Goal: Information Seeking & Learning: Learn about a topic

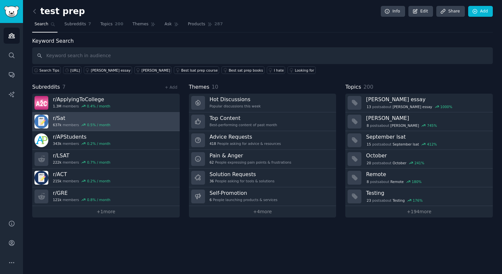
click at [58, 116] on h3 "r/ Sat" at bounding box center [82, 118] width 58 height 7
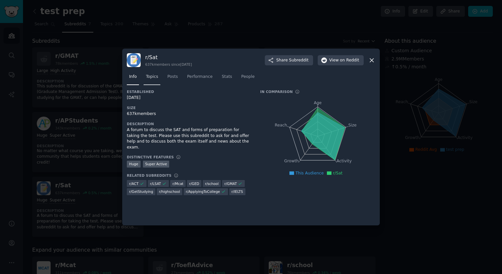
click at [153, 79] on span "Topics" at bounding box center [152, 77] width 12 height 6
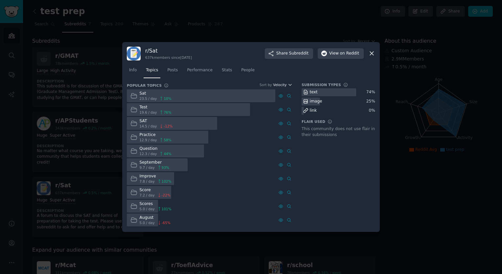
click at [283, 84] on span "Velocity" at bounding box center [279, 85] width 13 height 5
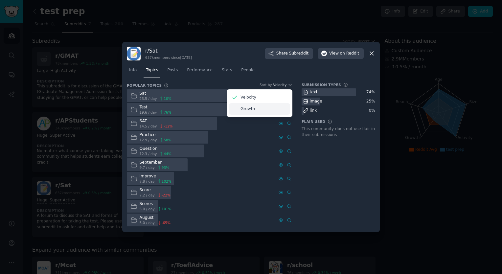
click at [251, 108] on p "Growth" at bounding box center [248, 109] width 14 height 6
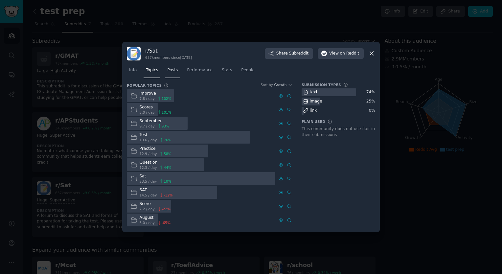
click at [172, 72] on span "Posts" at bounding box center [172, 70] width 11 height 6
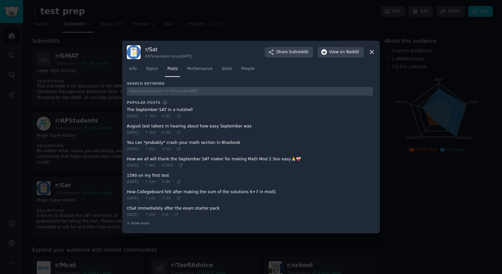
click at [194, 65] on link "Performance" at bounding box center [200, 70] width 30 height 13
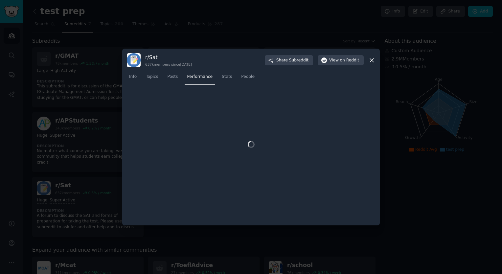
click at [374, 62] on icon at bounding box center [372, 61] width 4 height 4
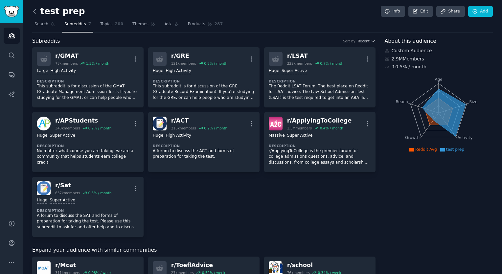
click at [33, 11] on icon at bounding box center [34, 11] width 7 height 7
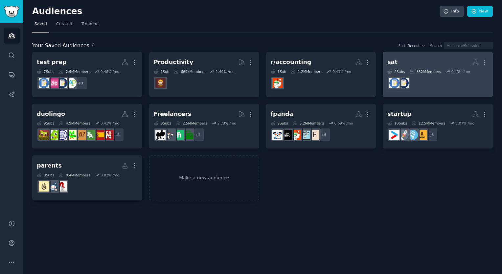
click at [443, 78] on dd at bounding box center [438, 83] width 101 height 18
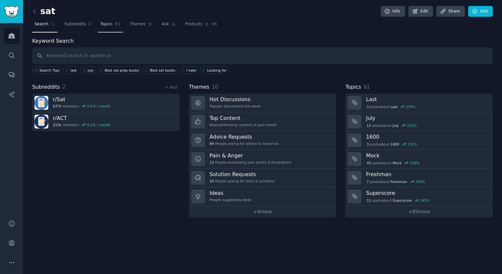
click at [104, 26] on span "Topics" at bounding box center [106, 24] width 12 height 6
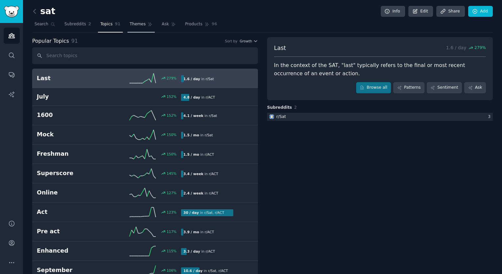
click at [130, 24] on span "Themes" at bounding box center [138, 24] width 16 height 6
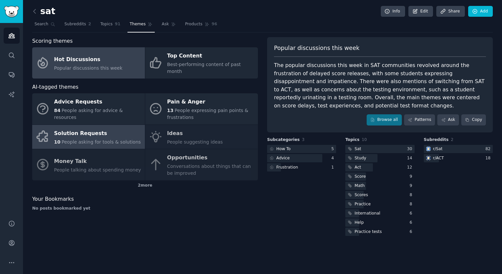
click at [129, 139] on span "People asking for tools & solutions" at bounding box center [100, 141] width 79 height 5
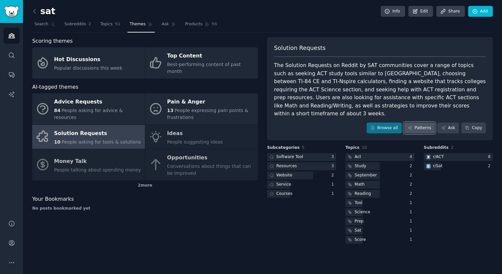
click at [428, 123] on link "Patterns" at bounding box center [419, 128] width 31 height 11
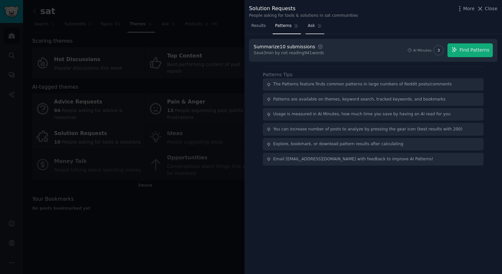
click at [308, 26] on span "Ask" at bounding box center [311, 26] width 7 height 6
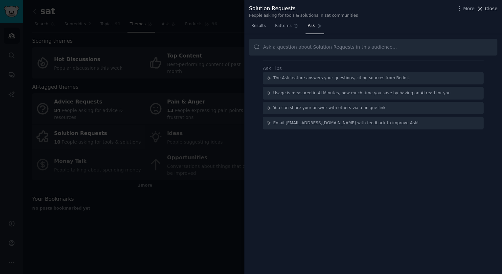
click at [481, 9] on icon at bounding box center [480, 8] width 7 height 7
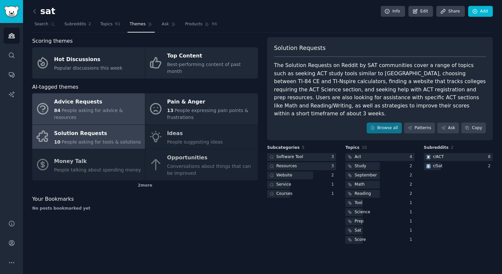
click at [89, 97] on div "Advice Requests" at bounding box center [97, 102] width 87 height 11
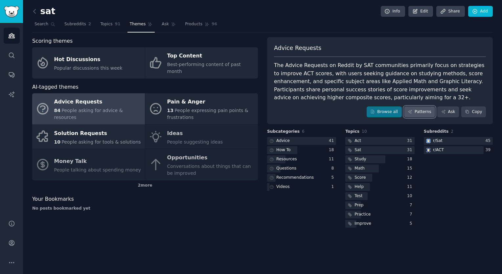
click at [423, 109] on link "Patterns" at bounding box center [419, 112] width 31 height 11
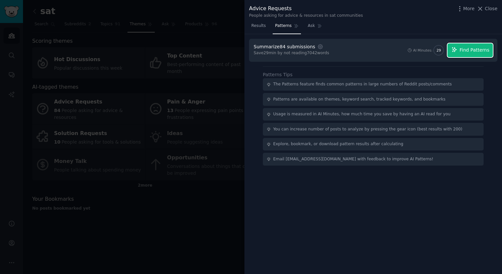
click at [462, 52] on button "Find Patterns" at bounding box center [470, 50] width 45 height 14
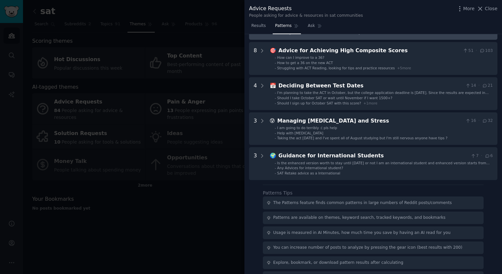
scroll to position [99, 0]
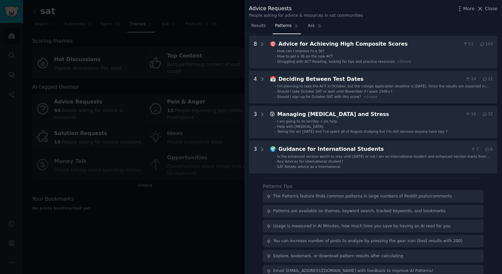
click at [162, 117] on div at bounding box center [251, 137] width 502 height 274
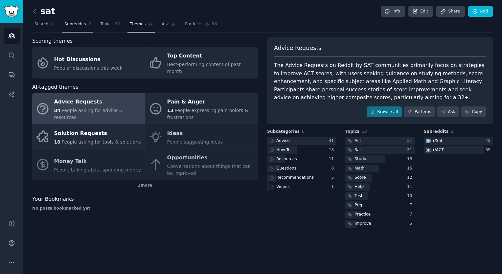
click at [74, 26] on span "Subreddits" at bounding box center [75, 24] width 22 height 6
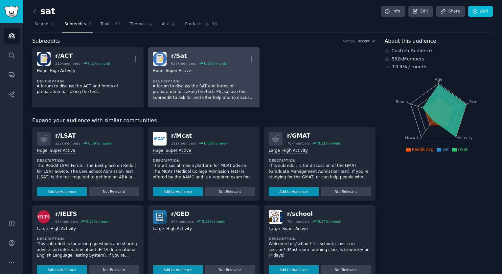
click at [201, 82] on dt "Description" at bounding box center [204, 81] width 102 height 5
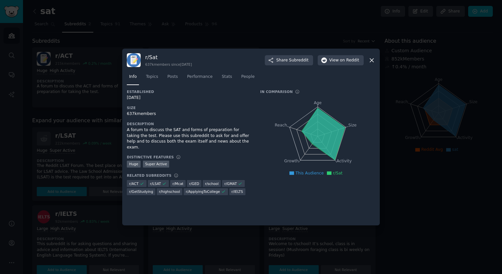
click at [370, 61] on icon at bounding box center [372, 60] width 7 height 7
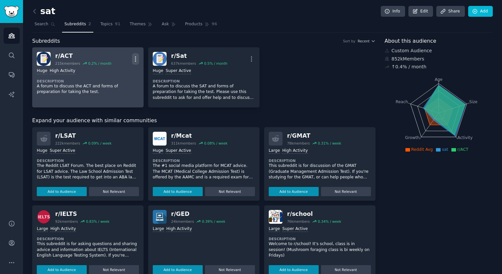
click at [135, 60] on icon "button" at bounding box center [135, 59] width 1 height 5
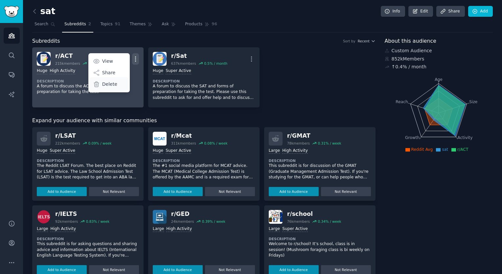
click at [109, 86] on p "Delete" at bounding box center [109, 84] width 15 height 7
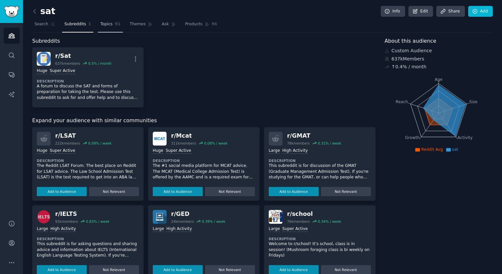
click at [115, 24] on span "91" at bounding box center [118, 24] width 6 height 6
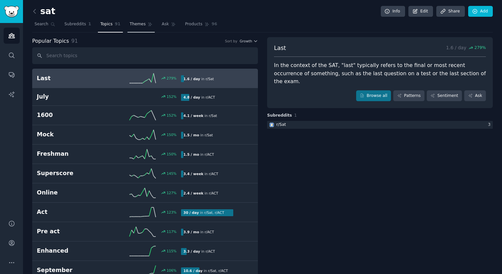
click at [130, 26] on span "Themes" at bounding box center [138, 24] width 16 height 6
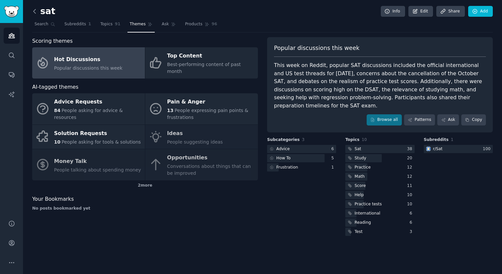
click at [35, 12] on icon at bounding box center [34, 11] width 7 height 7
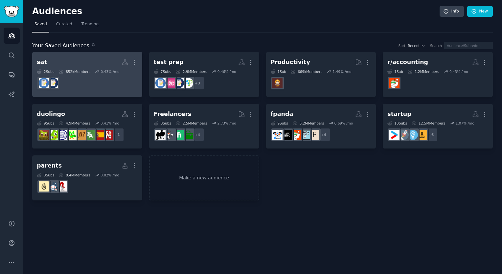
click at [103, 76] on dd at bounding box center [87, 83] width 101 height 18
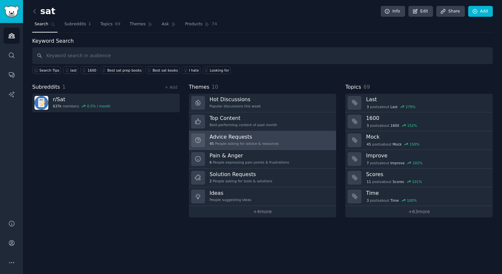
click at [261, 139] on h3 "Advice Requests" at bounding box center [244, 136] width 69 height 7
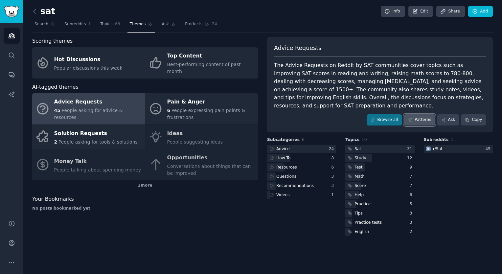
click at [411, 118] on link "Patterns" at bounding box center [419, 119] width 31 height 11
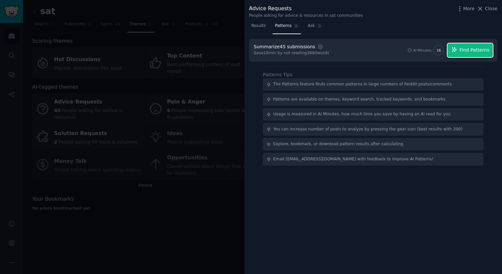
click at [474, 48] on span "Find Patterns" at bounding box center [475, 50] width 30 height 7
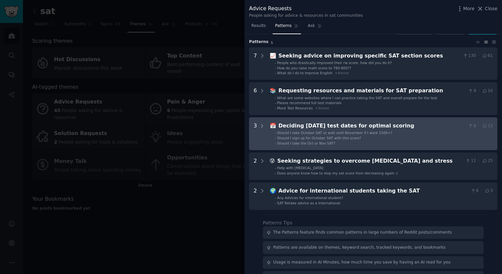
scroll to position [4, 0]
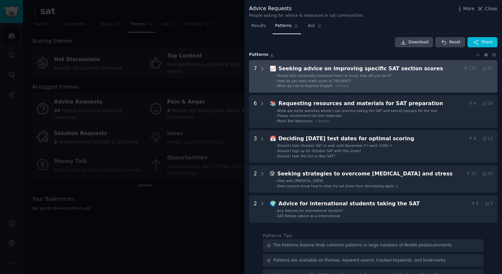
click at [332, 74] on span "People who drastically improved their rw score, how did you do it?" at bounding box center [334, 76] width 115 height 4
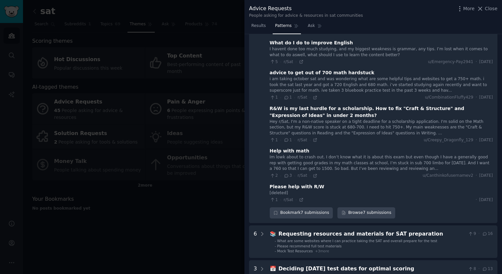
scroll to position [119, 0]
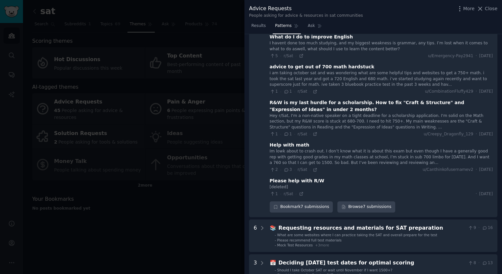
click at [186, 192] on div at bounding box center [251, 137] width 502 height 274
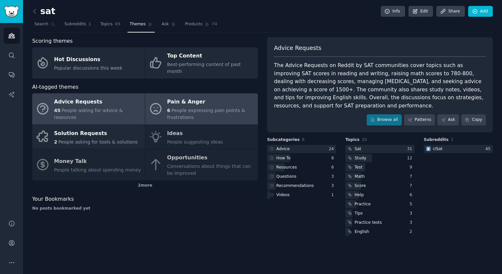
click at [162, 110] on link "Pain & Anger 6 People expressing pain points & frustrations" at bounding box center [201, 108] width 113 height 31
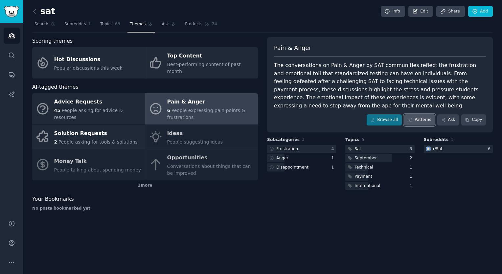
click at [425, 121] on link "Patterns" at bounding box center [419, 119] width 31 height 11
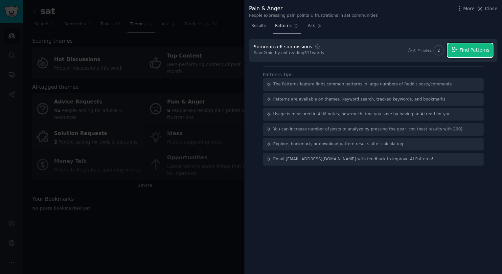
click at [464, 47] on span "Find Patterns" at bounding box center [475, 50] width 30 height 7
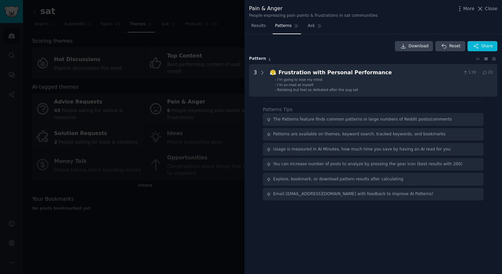
click at [226, 55] on div at bounding box center [251, 137] width 502 height 274
